Goal: Transaction & Acquisition: Purchase product/service

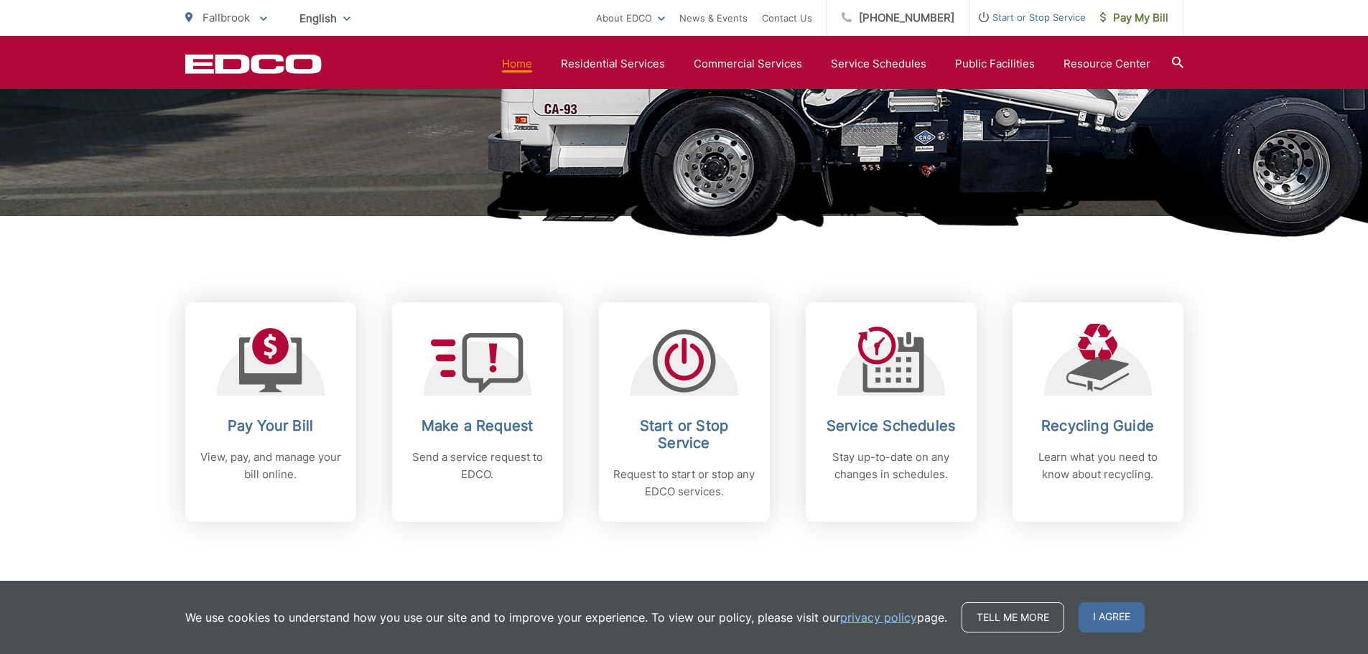
scroll to position [429, 0]
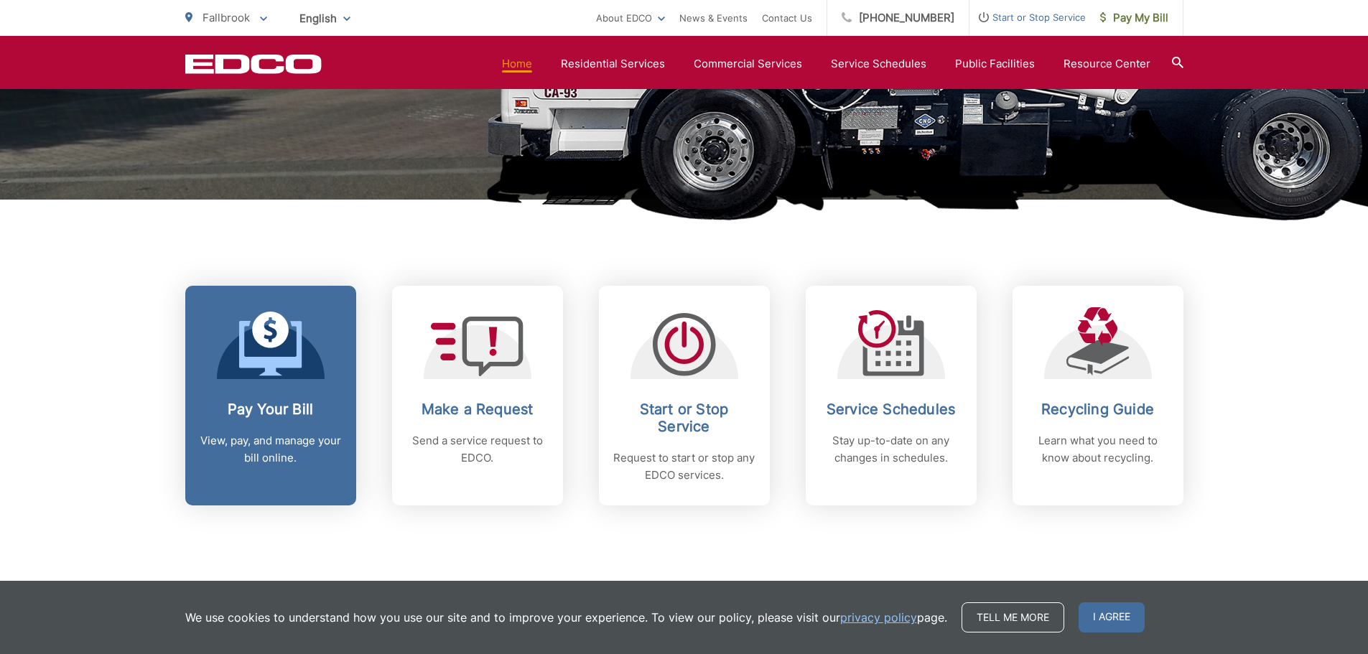
click at [286, 409] on h2 "Pay Your Bill" at bounding box center [271, 409] width 142 height 17
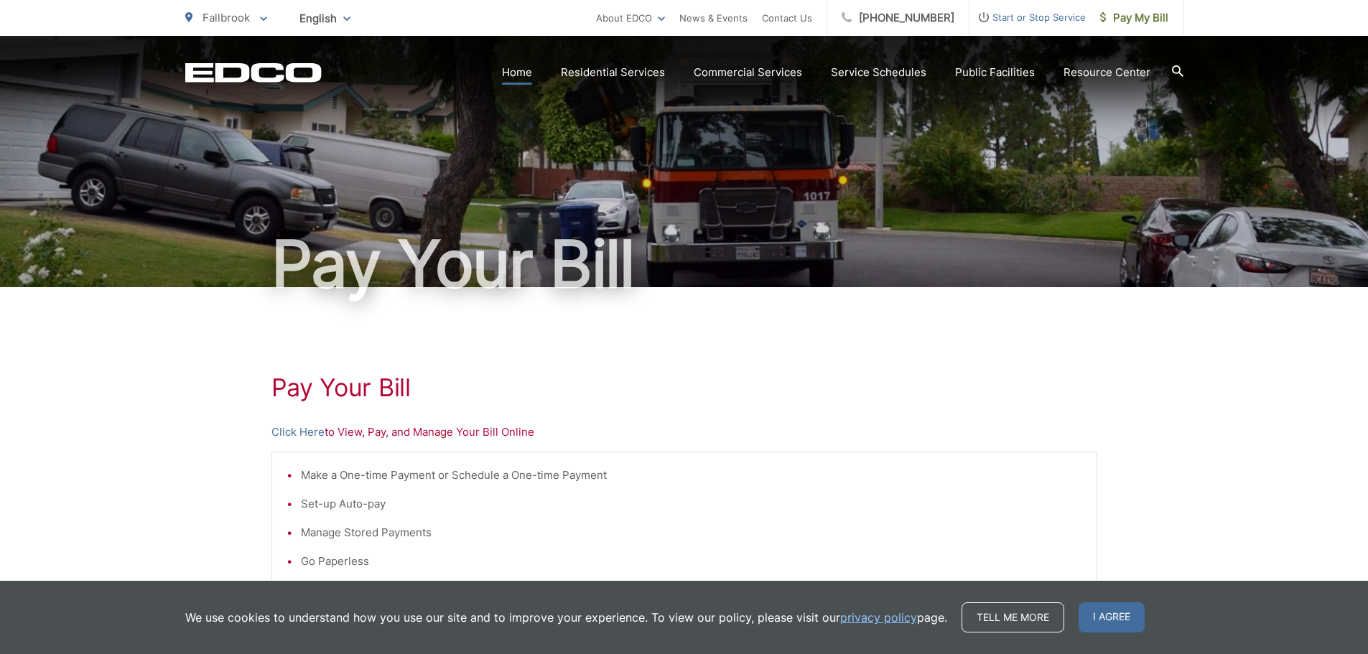
click at [516, 67] on link "Home" at bounding box center [517, 72] width 30 height 17
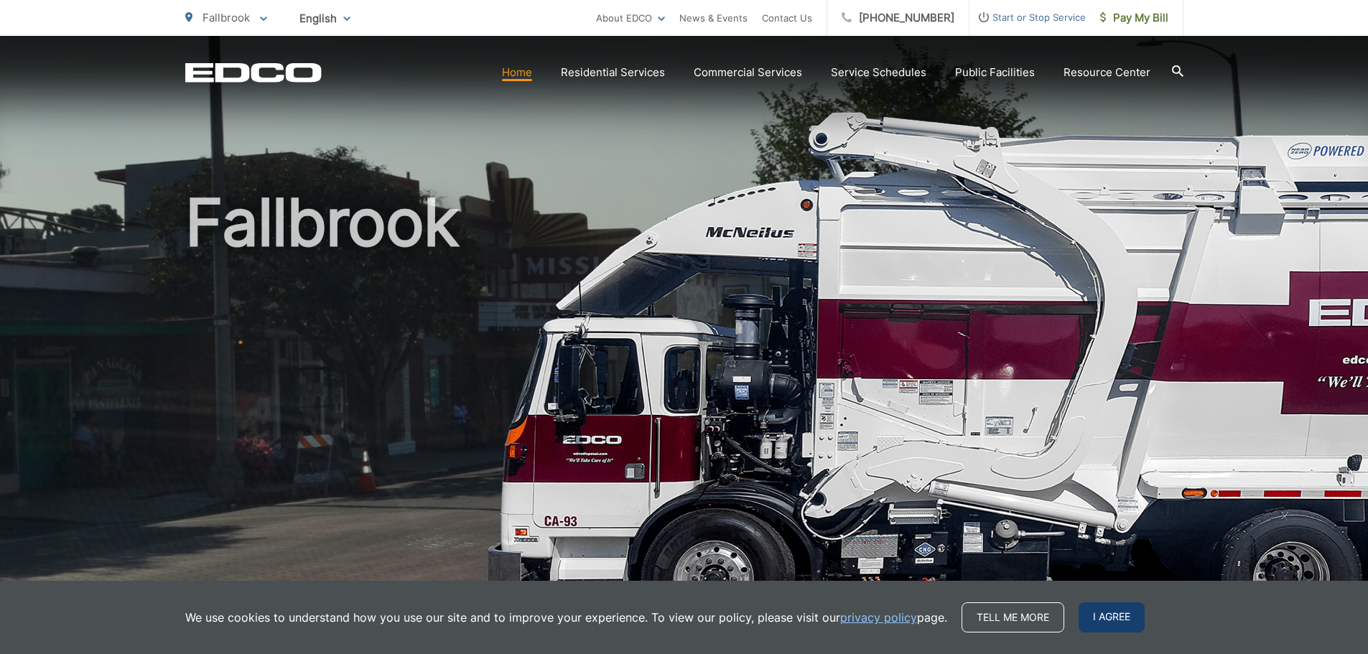
click at [1104, 613] on span "I agree" at bounding box center [1111, 617] width 66 height 30
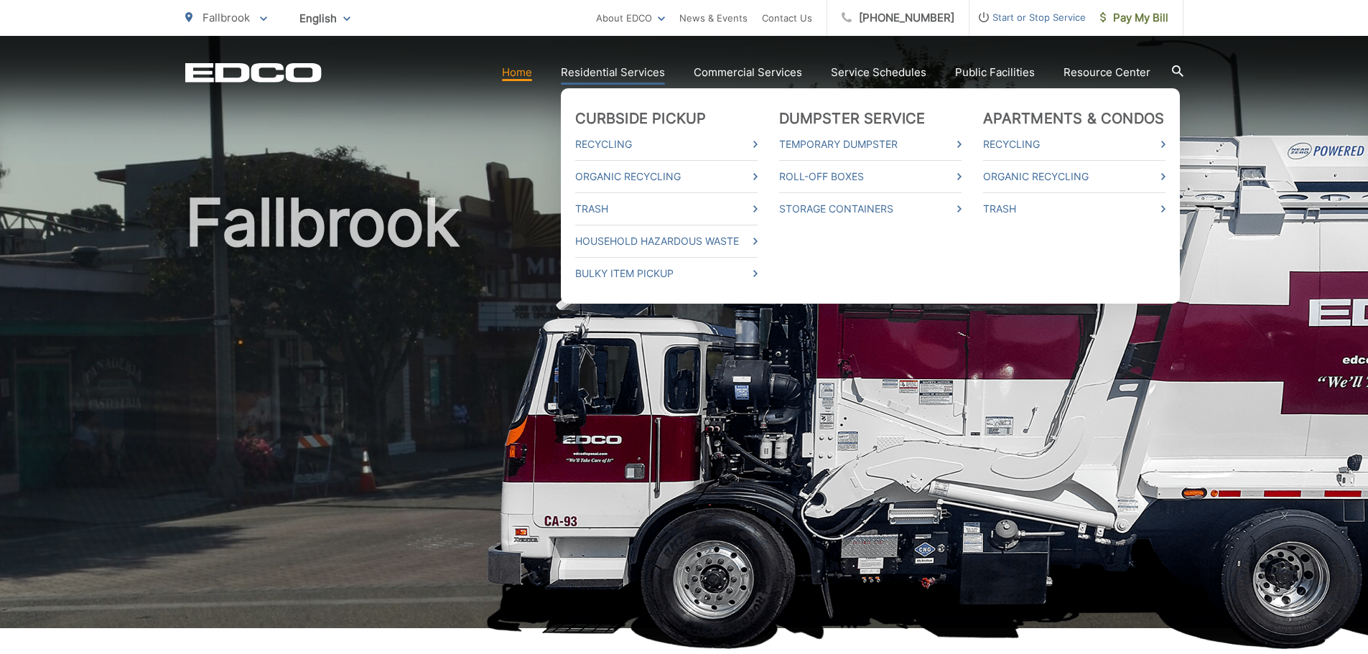
click at [609, 69] on link "Residential Services" at bounding box center [613, 72] width 104 height 17
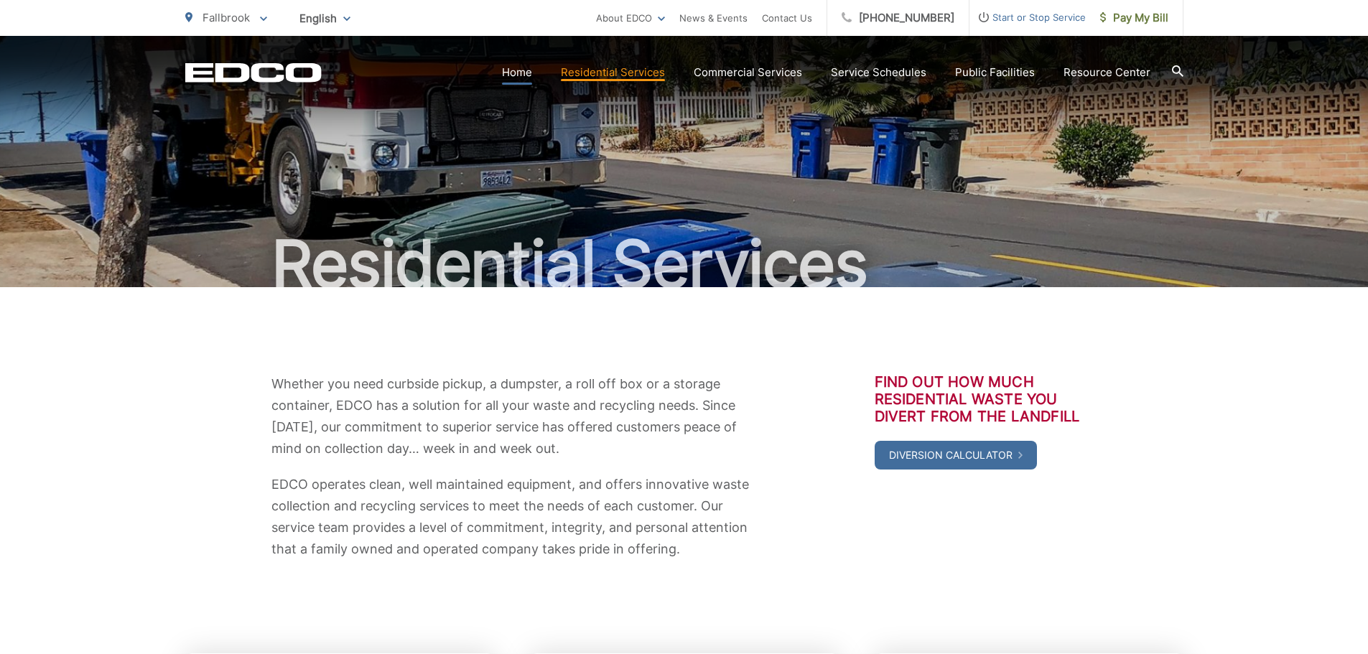
click at [519, 68] on link "Home" at bounding box center [517, 72] width 30 height 17
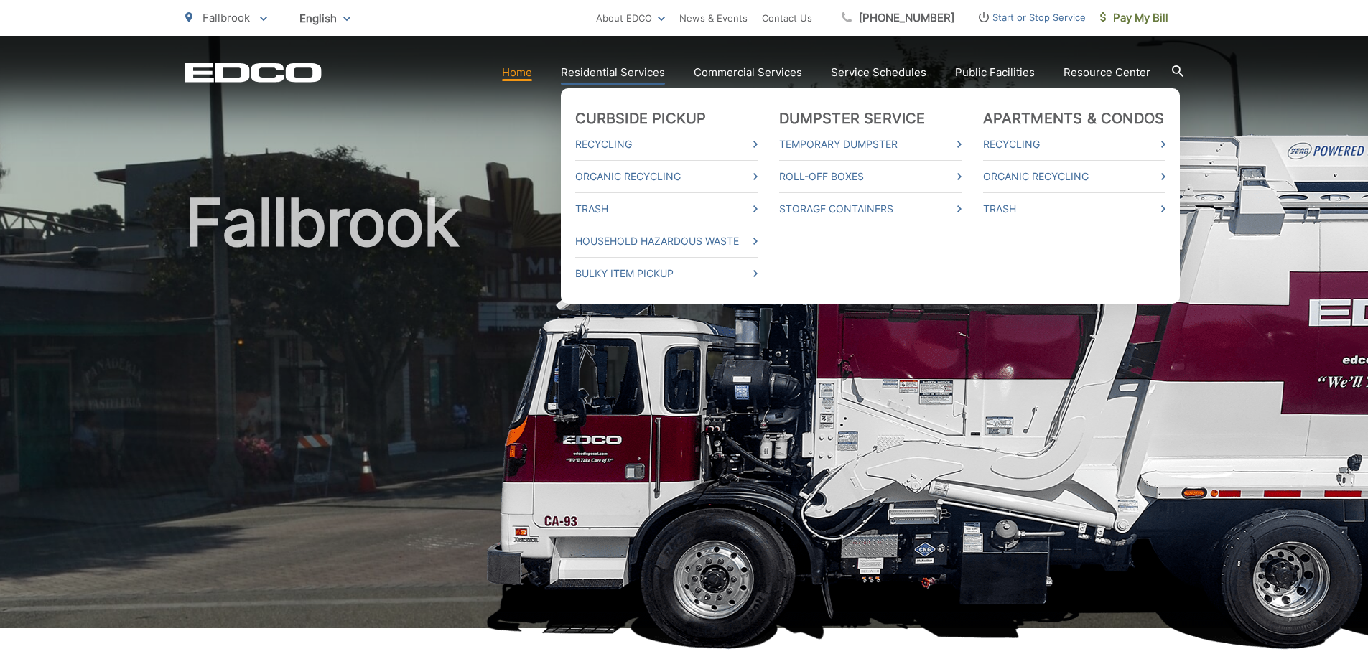
click at [615, 75] on link "Residential Services" at bounding box center [613, 72] width 104 height 17
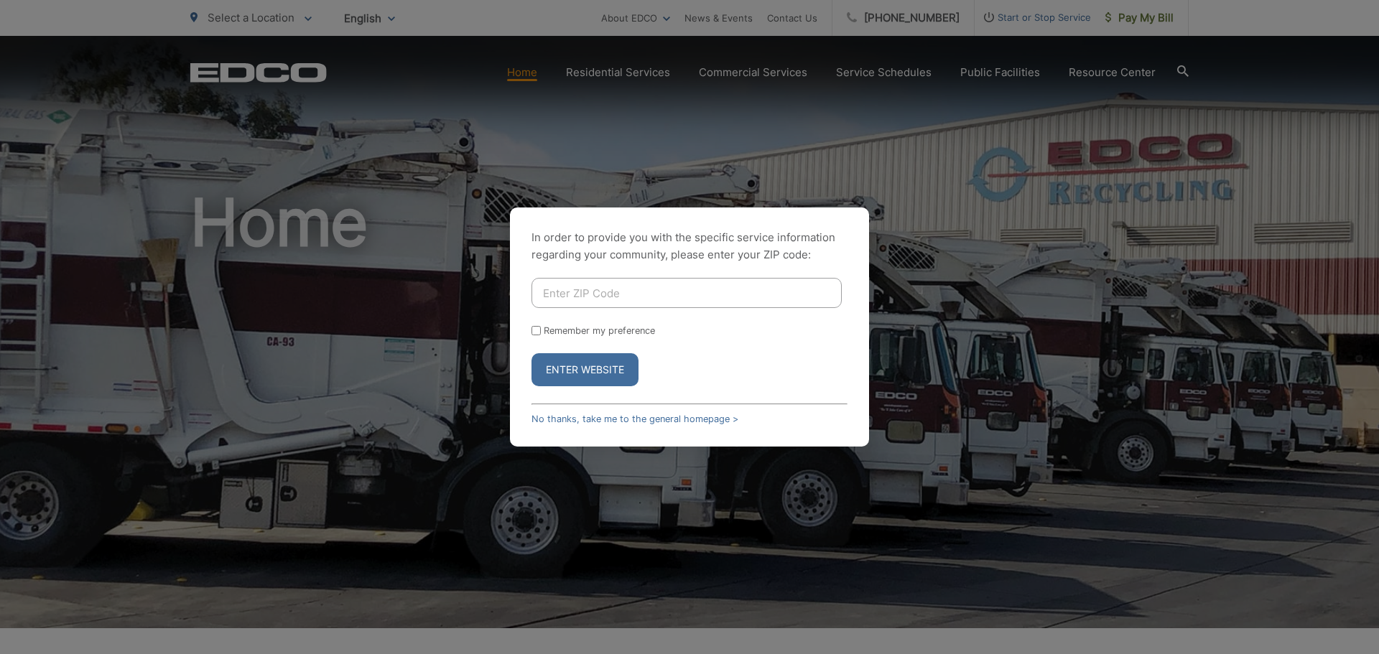
click at [579, 294] on input "Enter ZIP Code" at bounding box center [686, 293] width 310 height 30
type input "92028"
click at [561, 365] on button "Enter Website" at bounding box center [584, 369] width 107 height 33
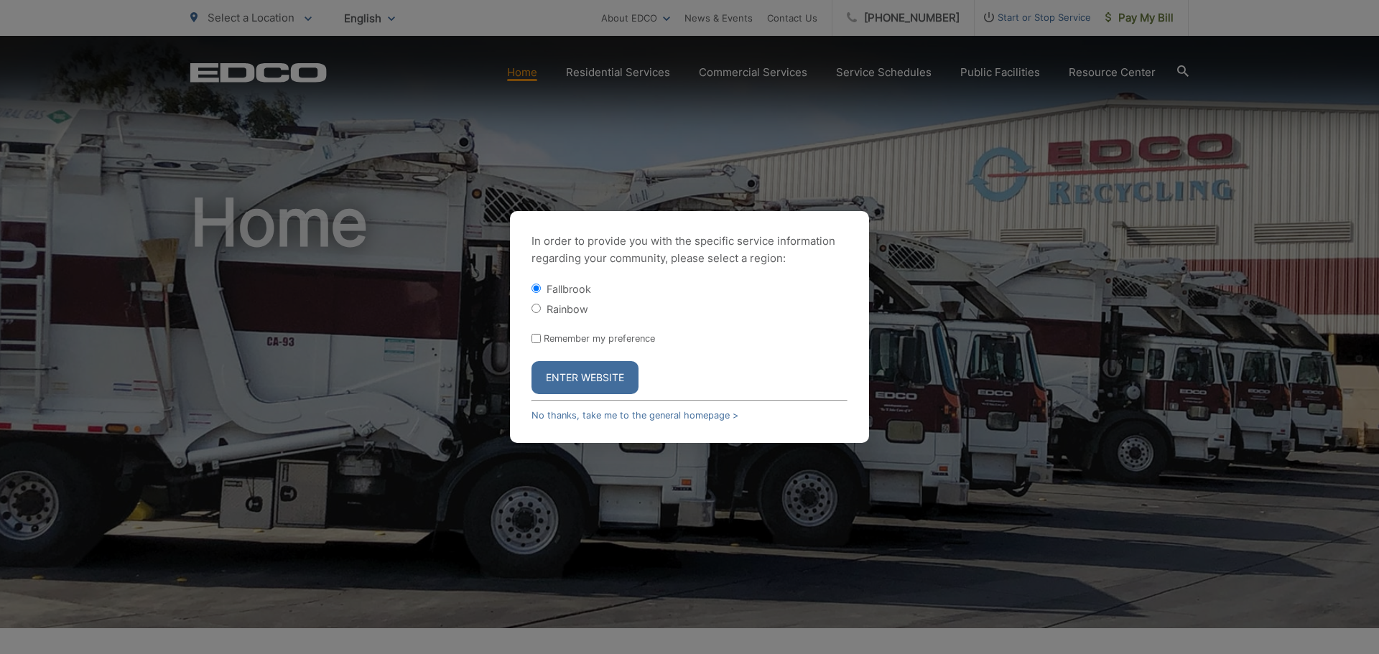
click at [575, 369] on button "Enter Website" at bounding box center [584, 377] width 107 height 33
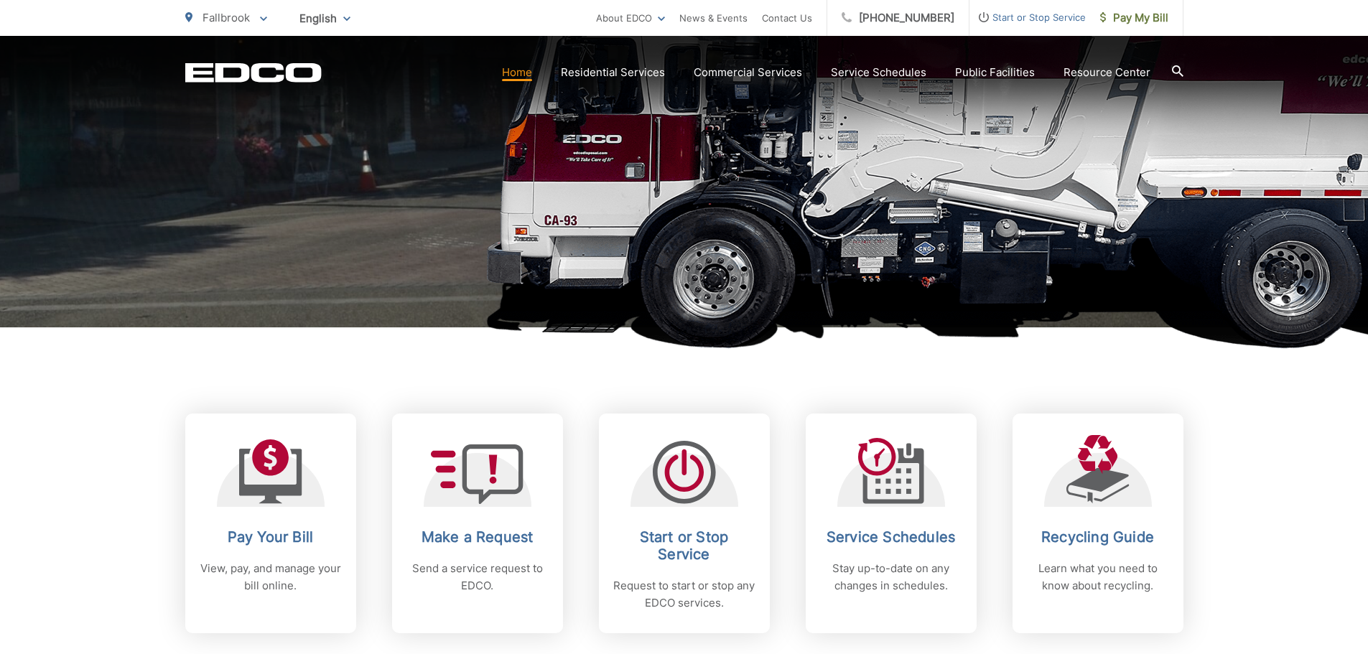
scroll to position [400, 0]
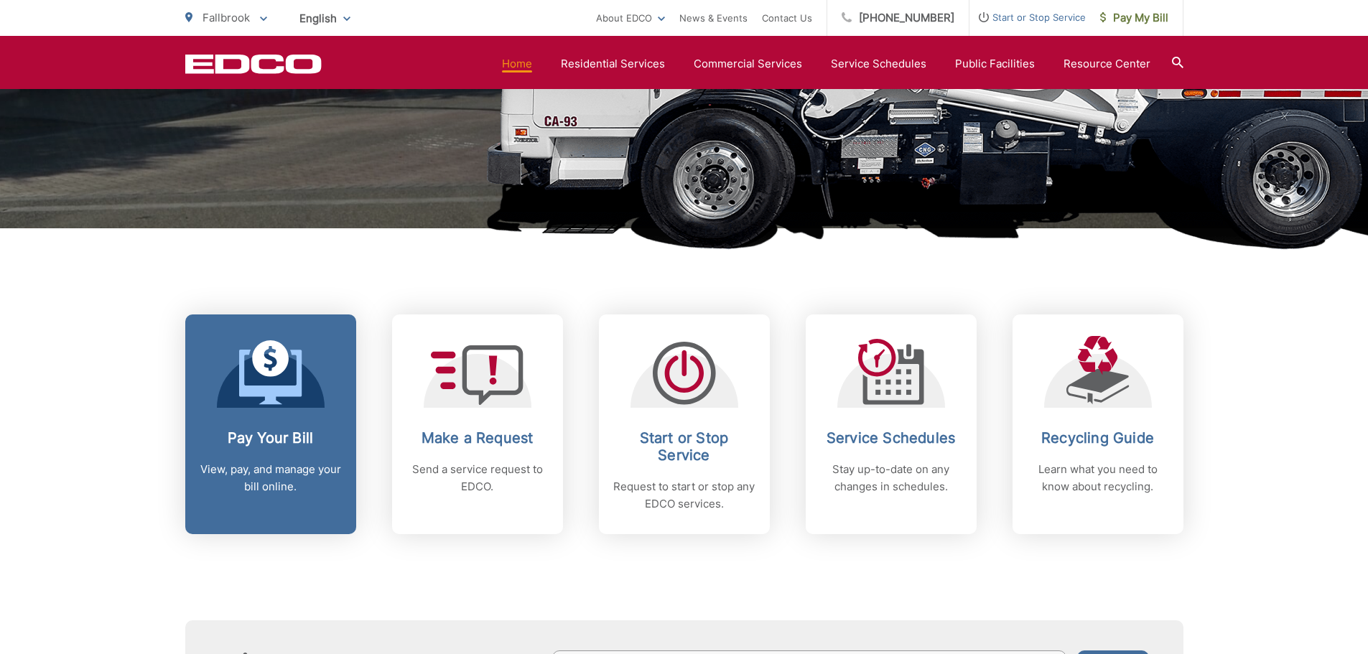
click at [273, 414] on link "Pay Your Bill View, pay, and manage your bill online." at bounding box center [270, 424] width 171 height 220
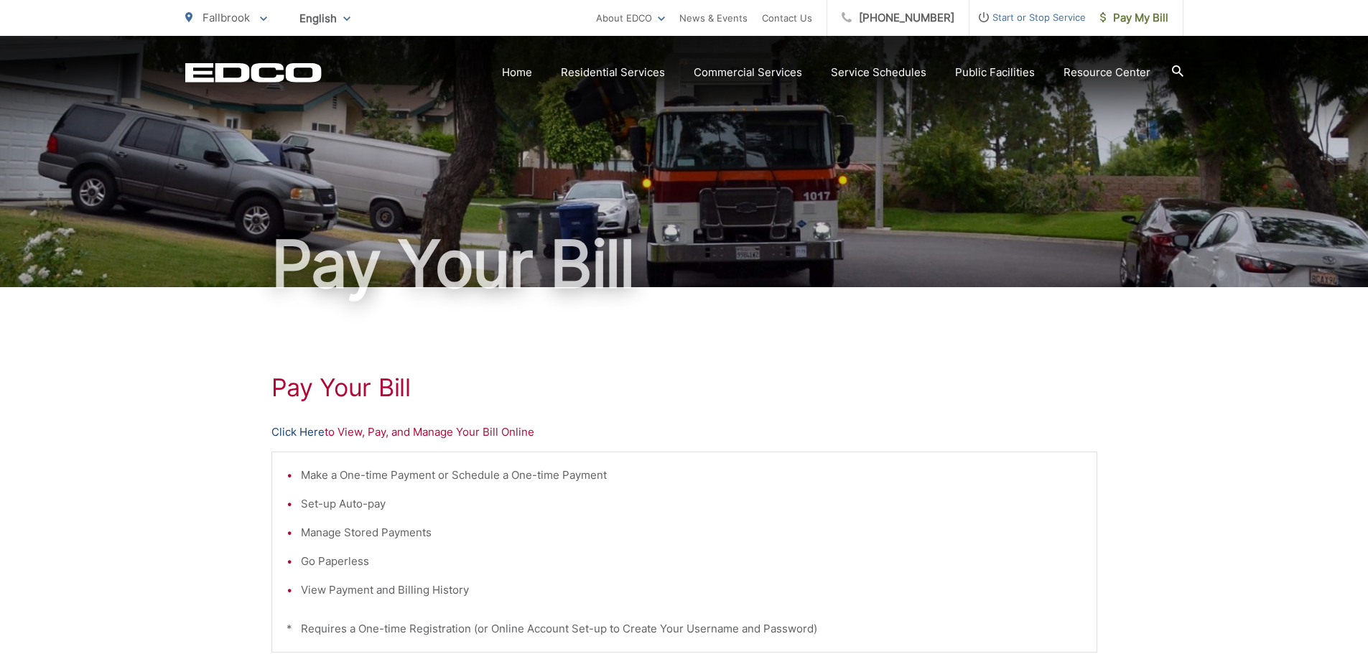
click at [298, 426] on link "Click Here" at bounding box center [297, 432] width 53 height 17
